Goal: Task Accomplishment & Management: Manage account settings

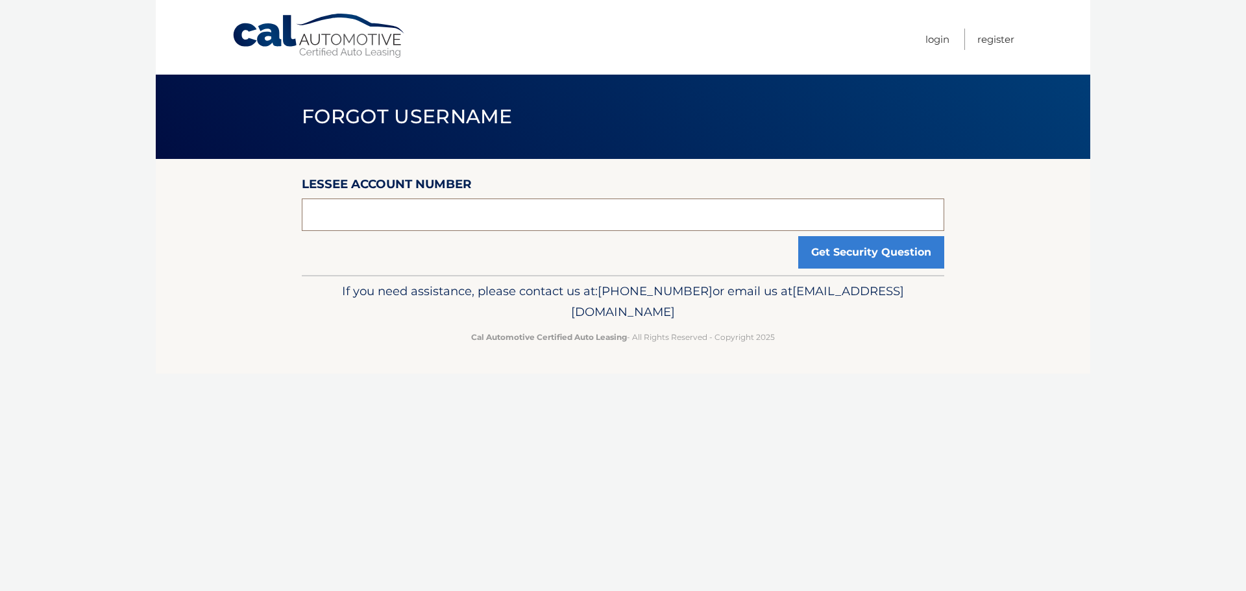
click at [507, 221] on input "text" at bounding box center [623, 215] width 642 height 32
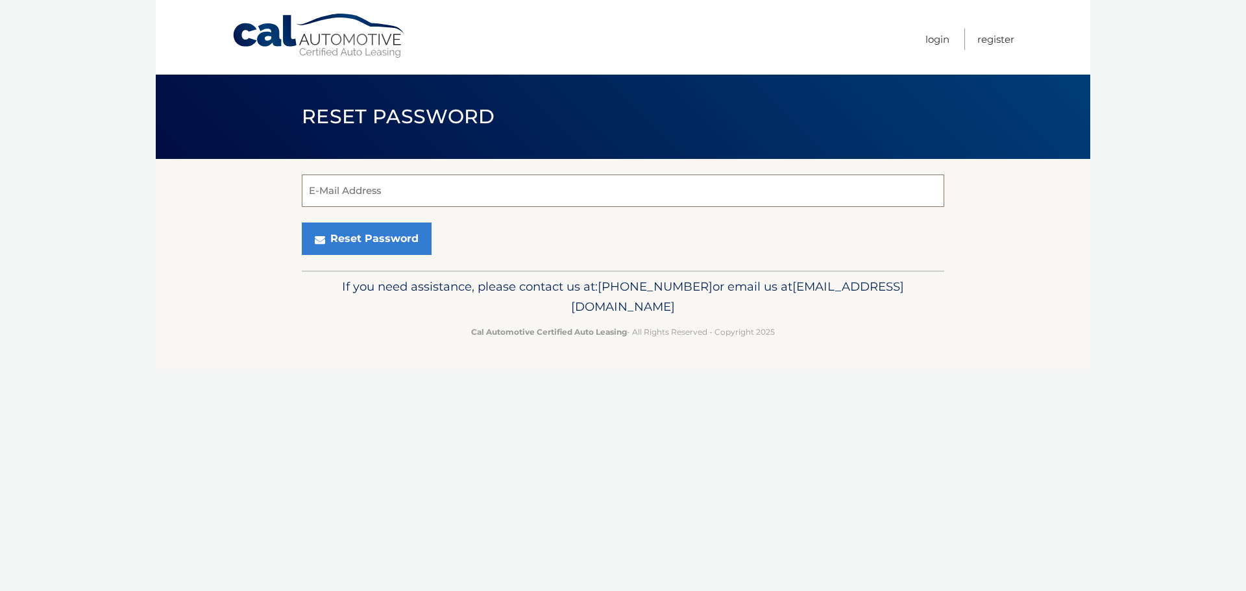
click at [407, 195] on input "E-Mail Address" at bounding box center [623, 191] width 642 height 32
type input "david.sherbakov00@gmail.com"
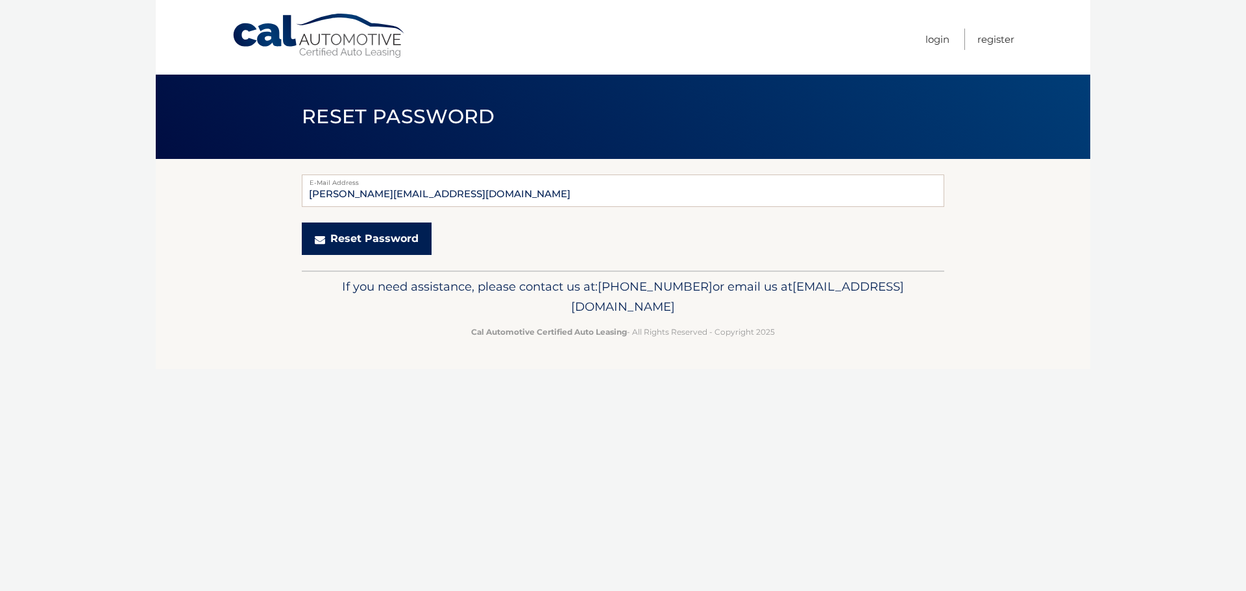
click at [396, 234] on button "Reset Password" at bounding box center [367, 239] width 130 height 32
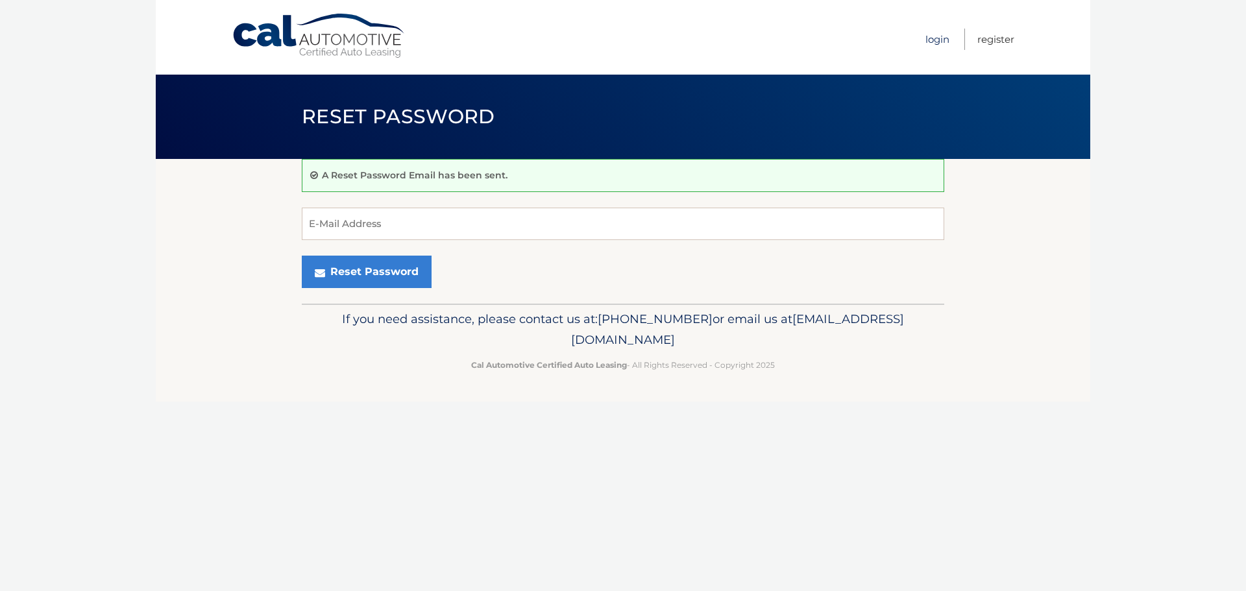
click at [932, 37] on link "Login" at bounding box center [937, 39] width 24 height 21
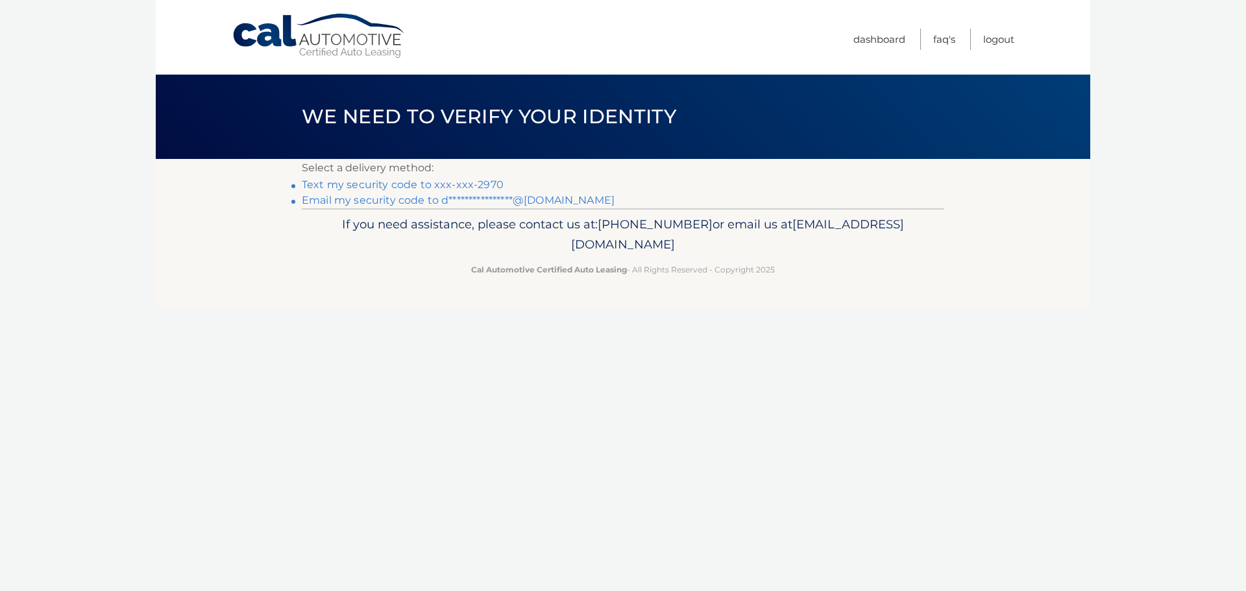
click at [367, 185] on link "Text my security code to xxx-xxx-2970" at bounding box center [403, 184] width 202 height 12
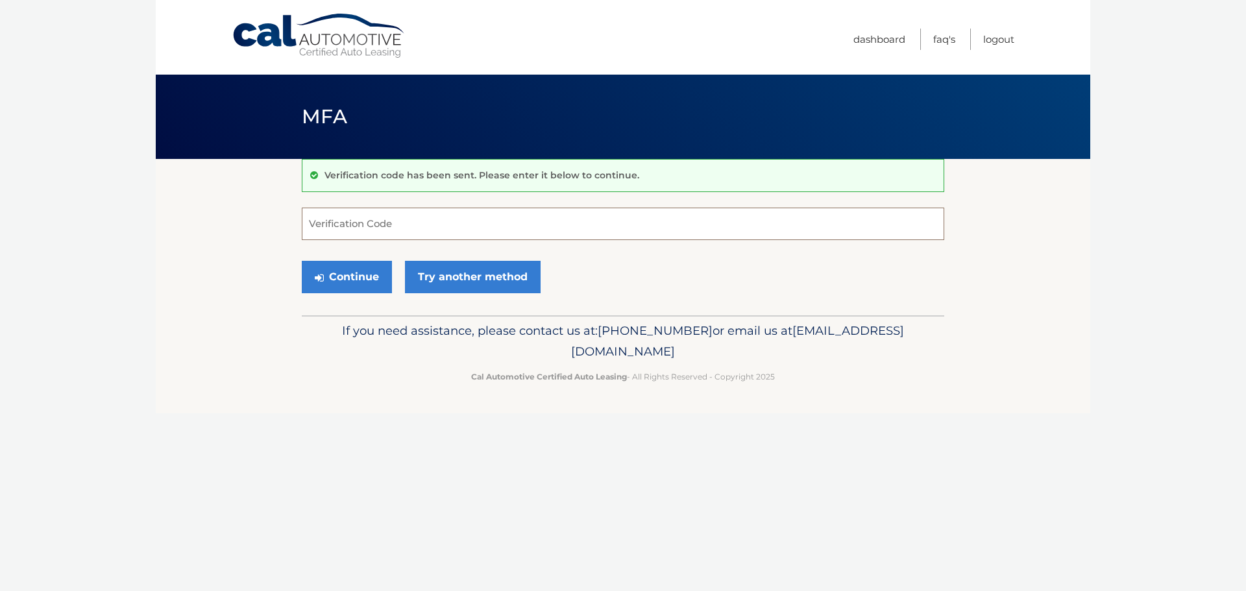
click at [584, 211] on input "Verification Code" at bounding box center [623, 224] width 642 height 32
type input "243986"
click at [335, 280] on button "Continue" at bounding box center [347, 277] width 90 height 32
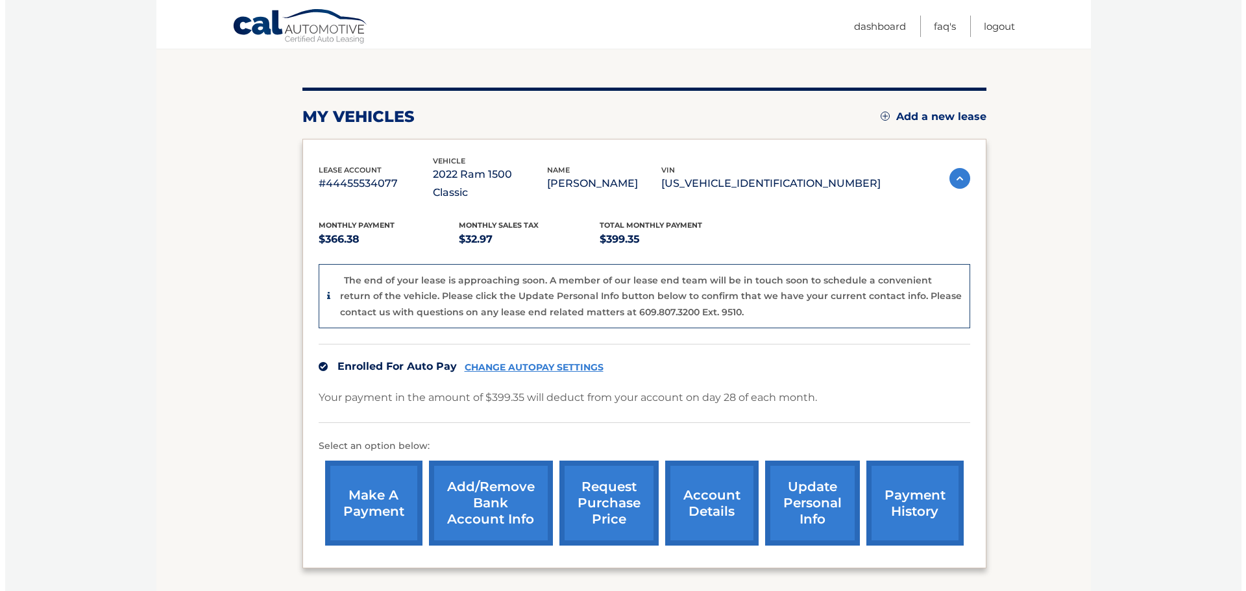
scroll to position [195, 0]
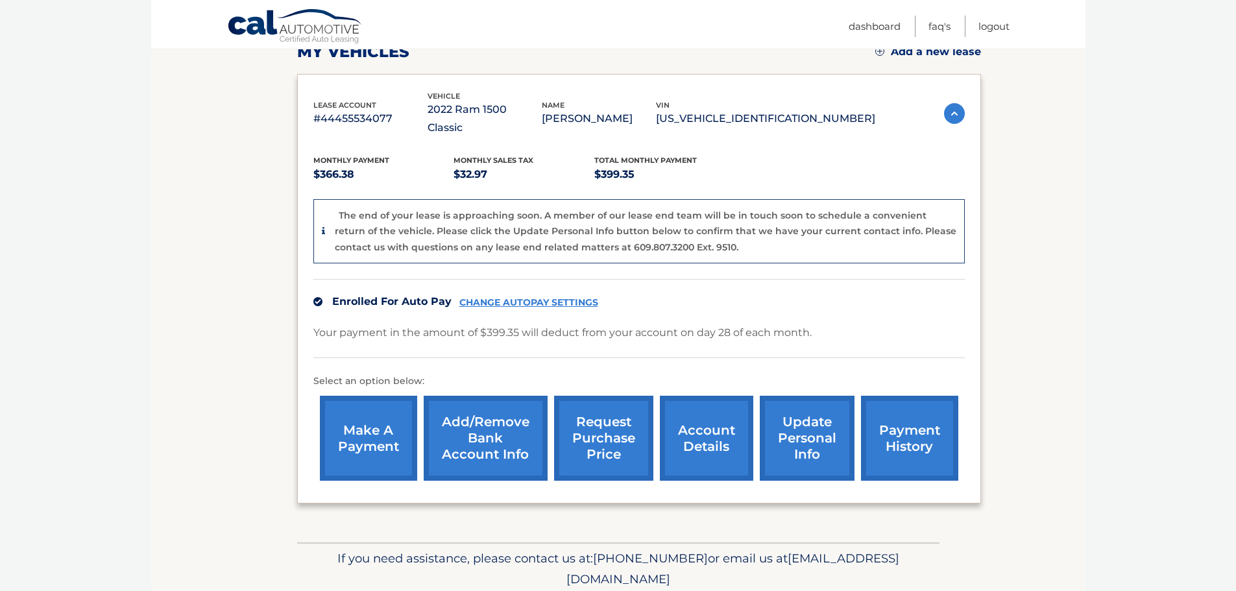
click at [595, 424] on link "request purchase price" at bounding box center [603, 438] width 99 height 85
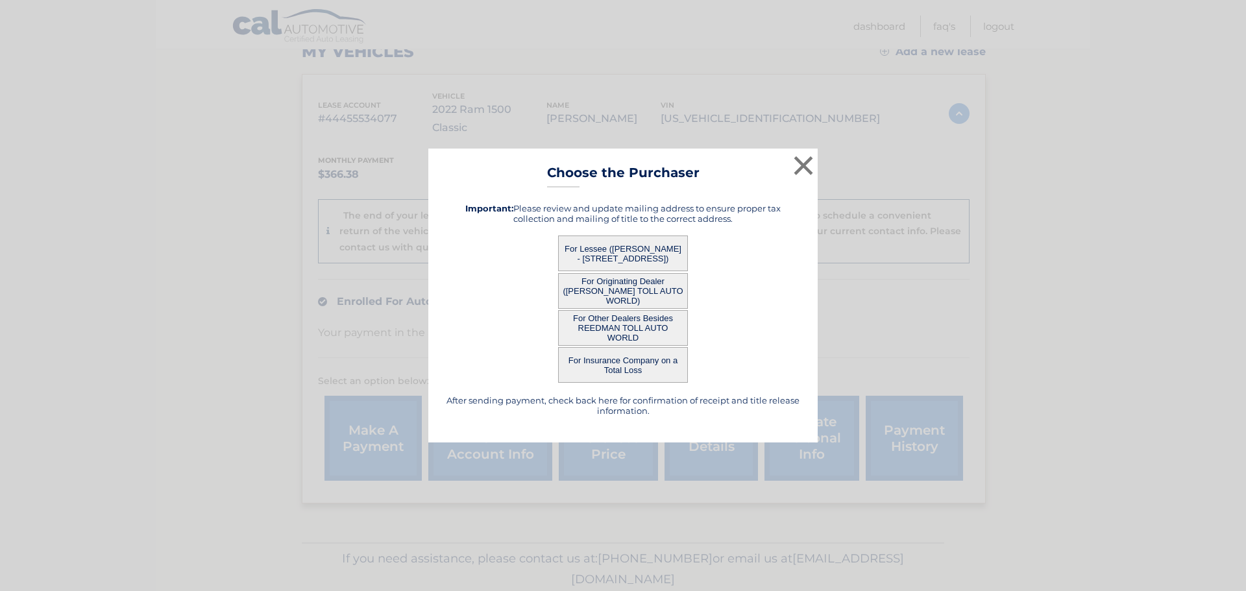
click at [636, 247] on button "For Lessee ([PERSON_NAME] - [STREET_ADDRESS])" at bounding box center [623, 254] width 130 height 36
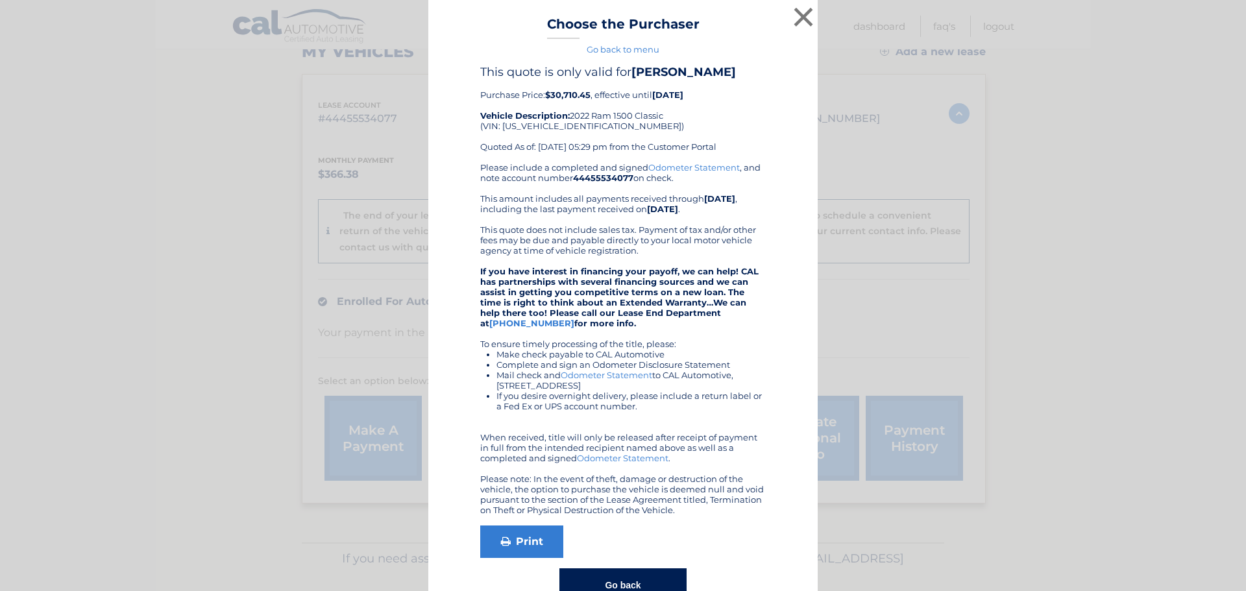
scroll to position [38, 0]
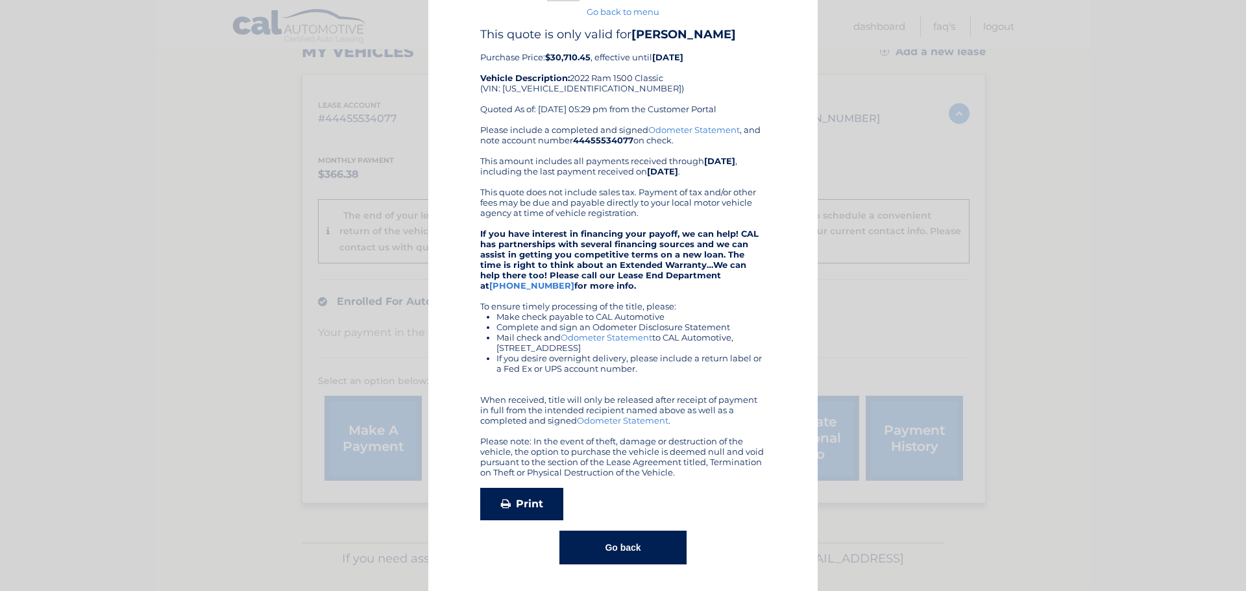
click at [507, 510] on link "Print" at bounding box center [521, 504] width 83 height 32
